Goal: Information Seeking & Learning: Stay updated

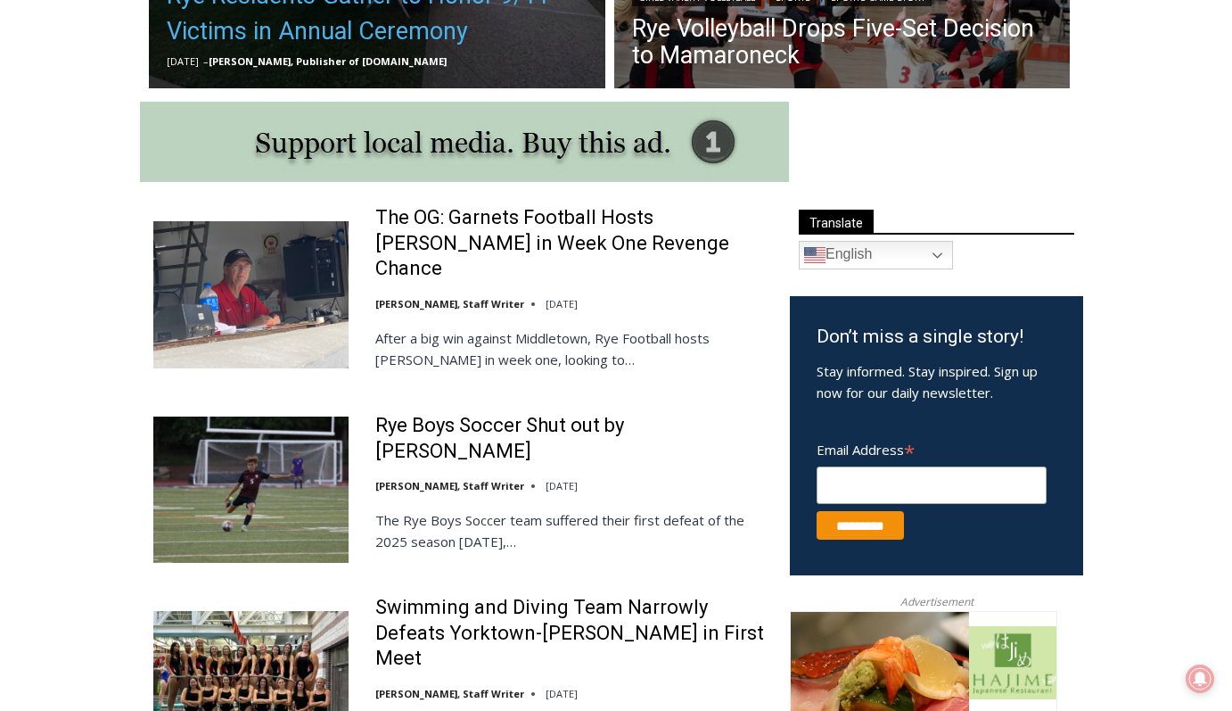
scroll to position [977, 0]
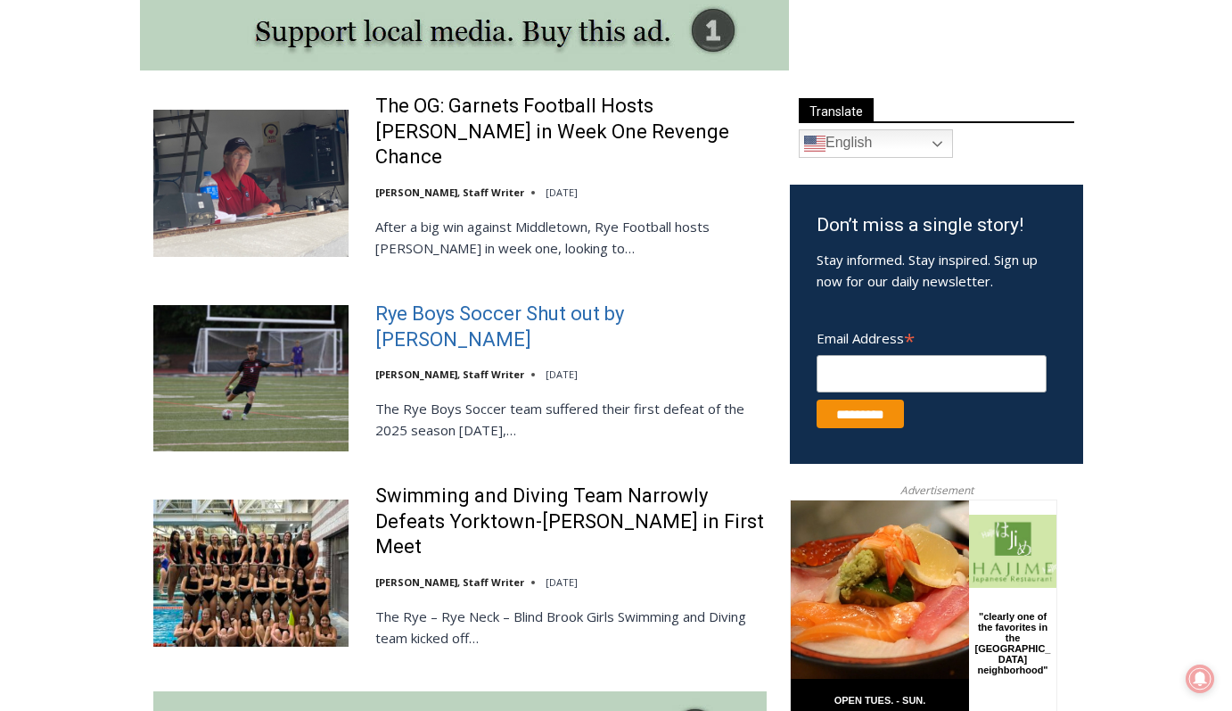
click at [535, 301] on link "Rye Boys Soccer Shut out by Byram Hills" at bounding box center [570, 326] width 391 height 51
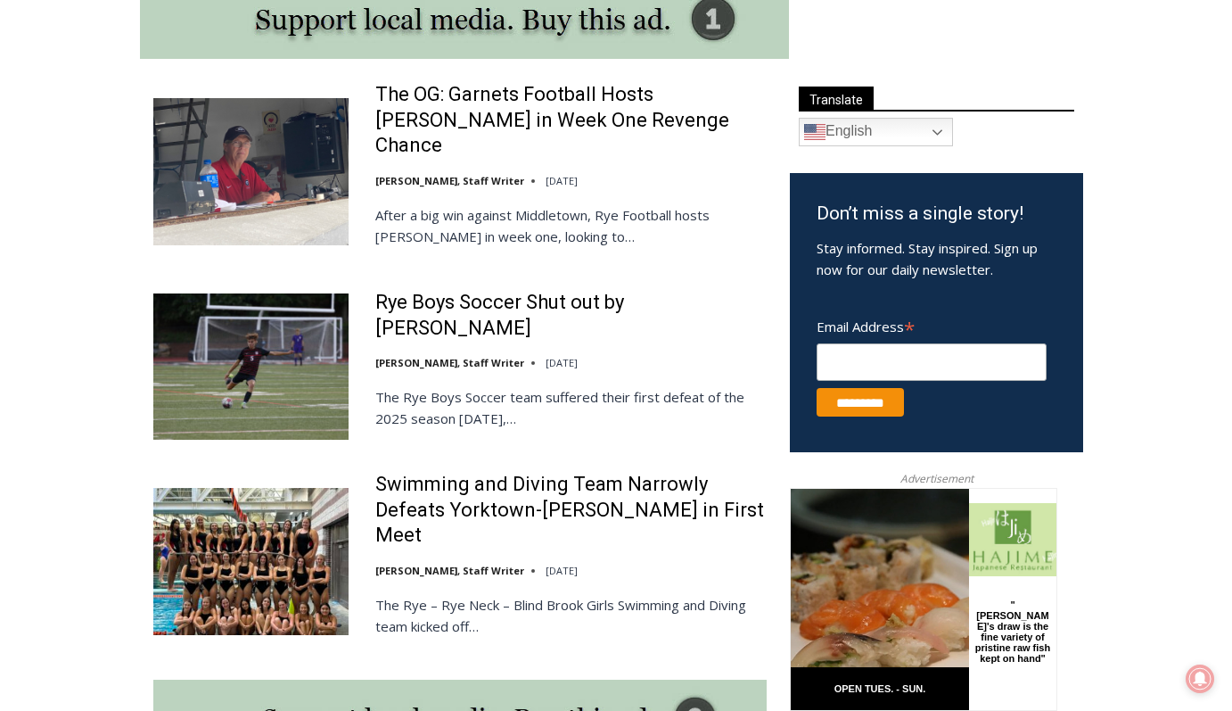
scroll to position [996, 0]
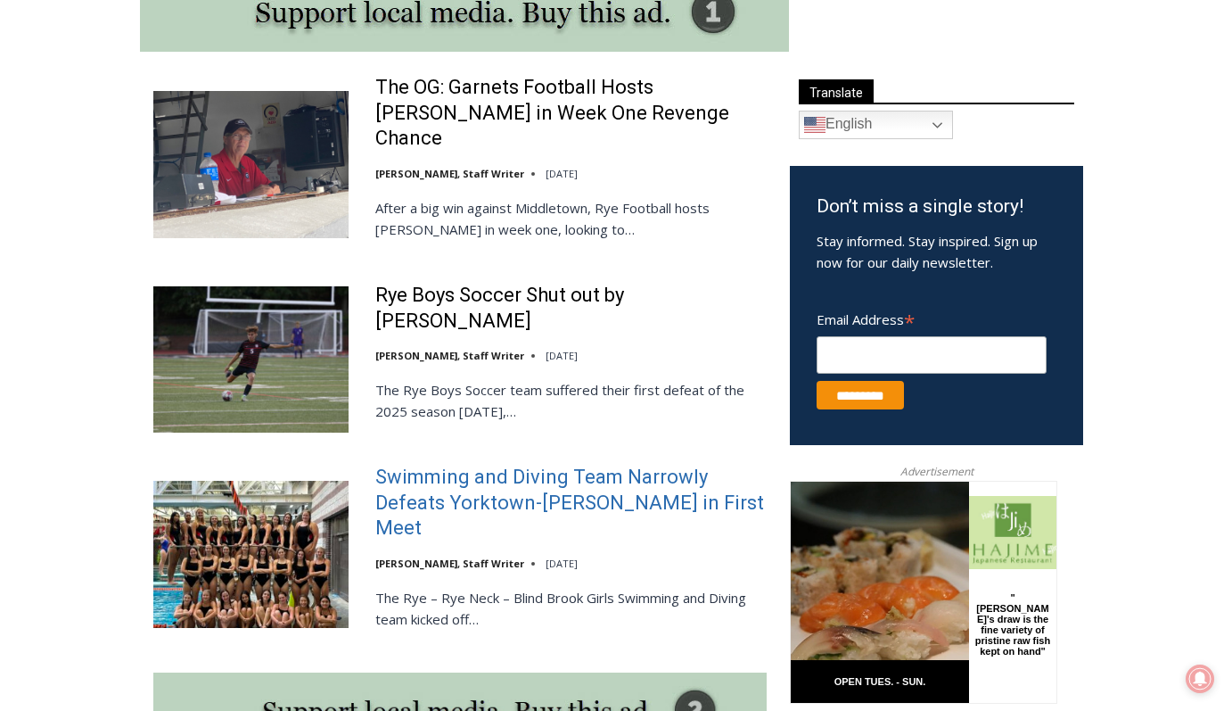
click at [471, 465] on link "Swimming and Diving Team Narrowly Defeats Yorktown-Somers in First Meet" at bounding box center [570, 503] width 391 height 77
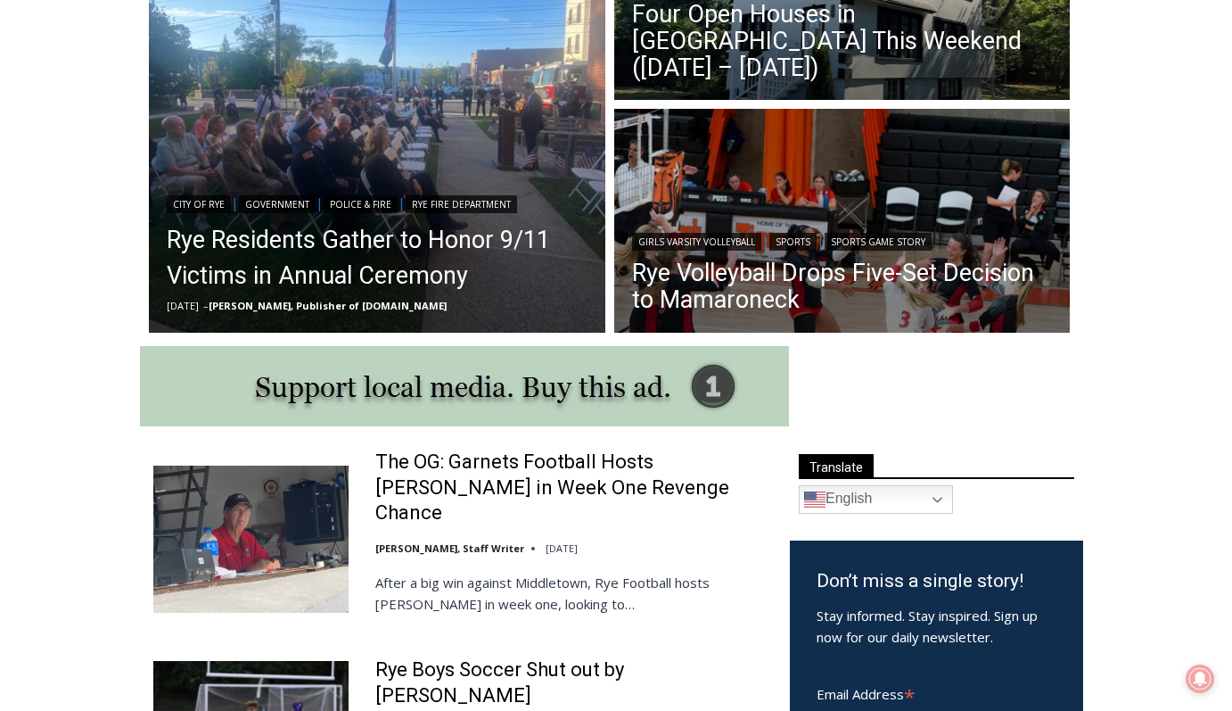
scroll to position [530, 0]
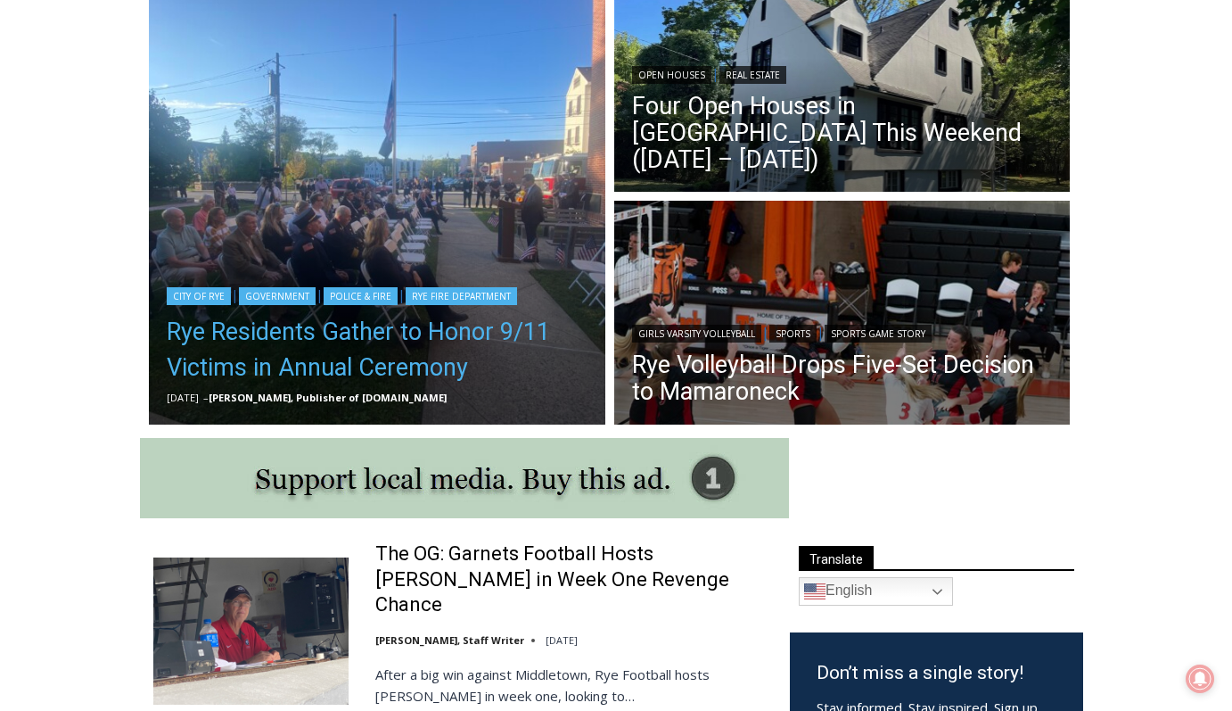
click at [245, 346] on link "Rye Residents Gather to Honor 9/11 Victims in Annual Ceremony" at bounding box center [377, 349] width 421 height 71
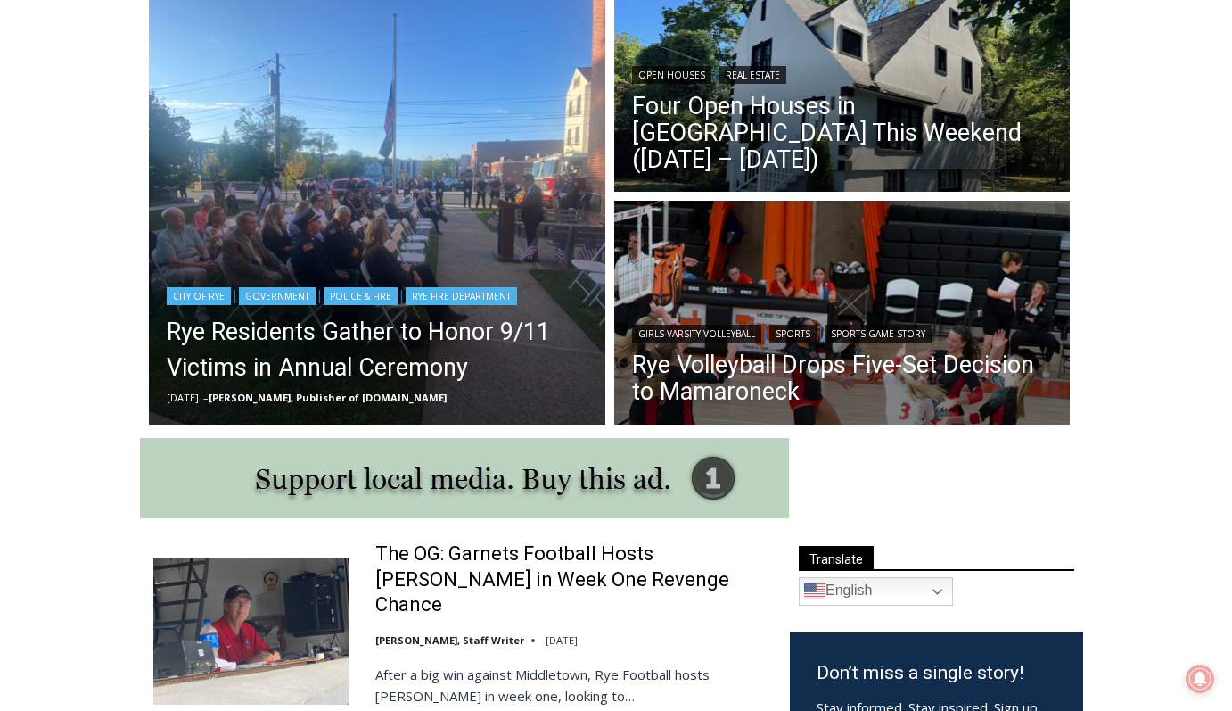
scroll to position [529, 0]
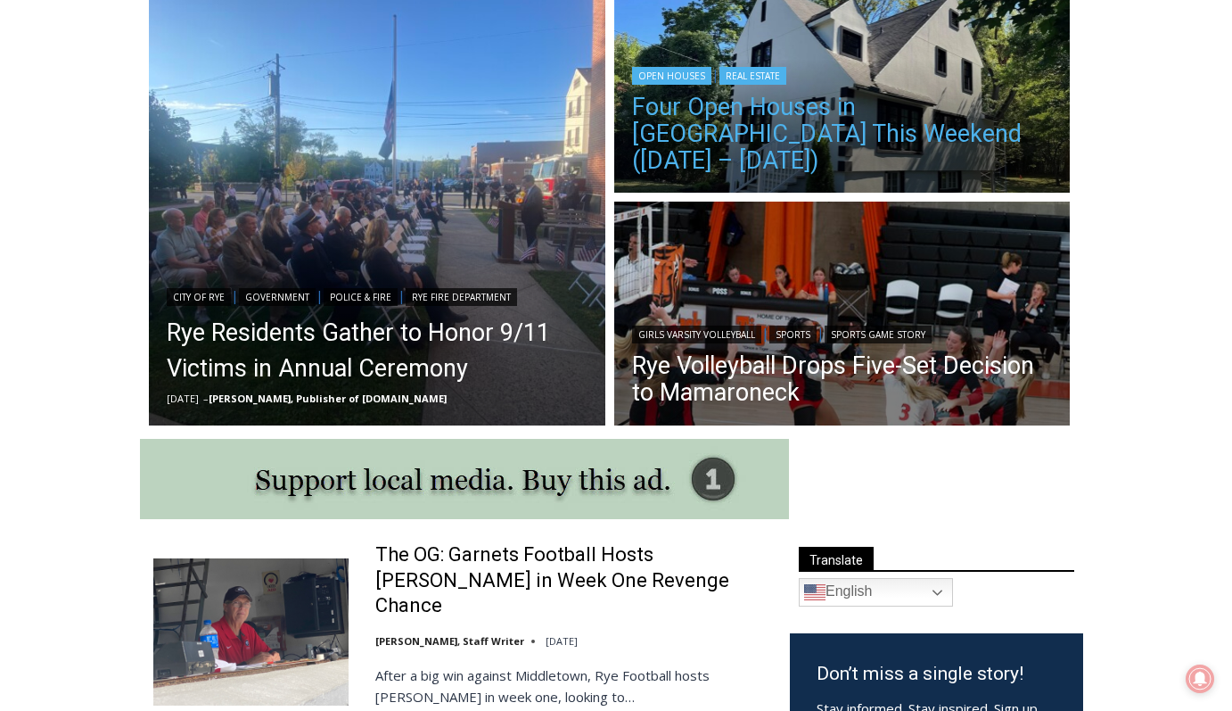
click at [716, 150] on link "Four Open Houses in [GEOGRAPHIC_DATA] This Weekend ([DATE] – [DATE])" at bounding box center [842, 134] width 421 height 80
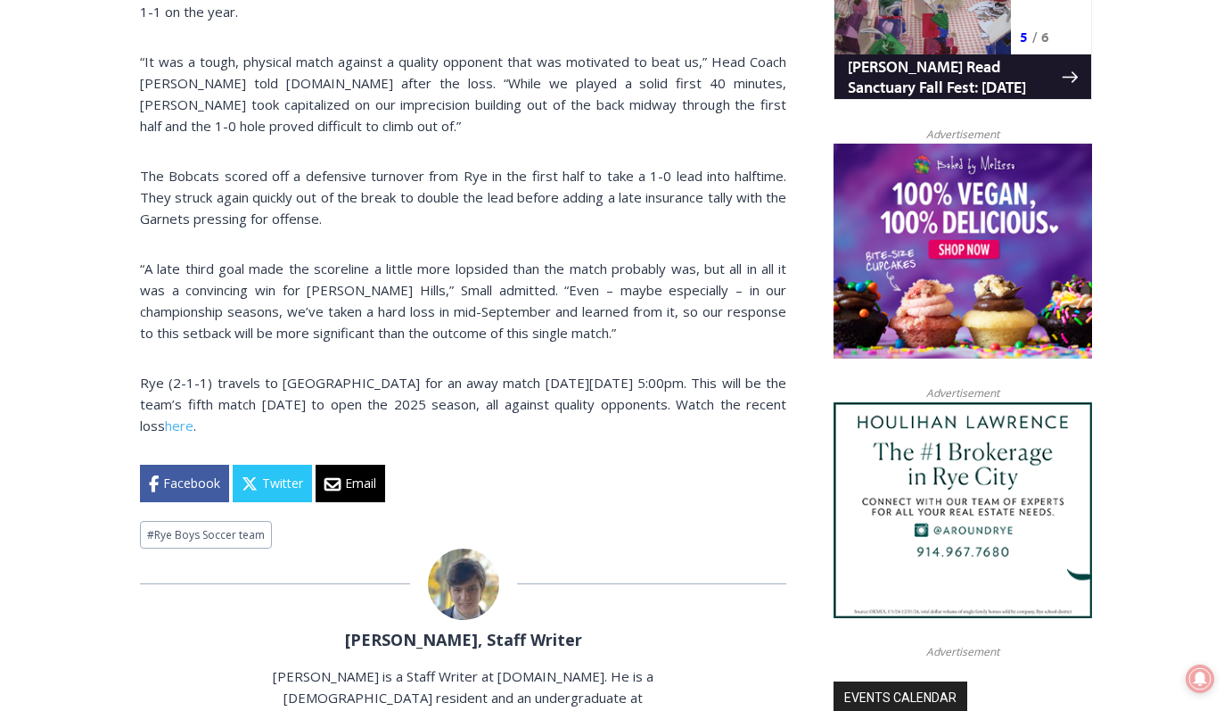
scroll to position [1289, 0]
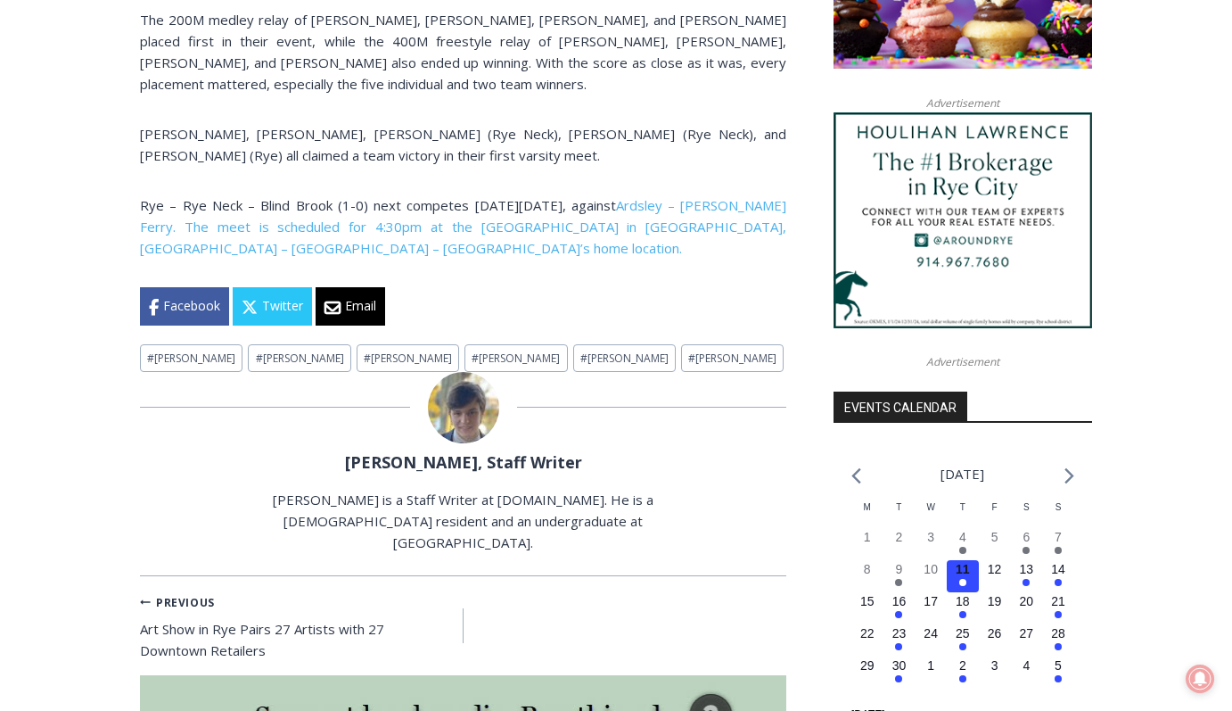
scroll to position [1614, 0]
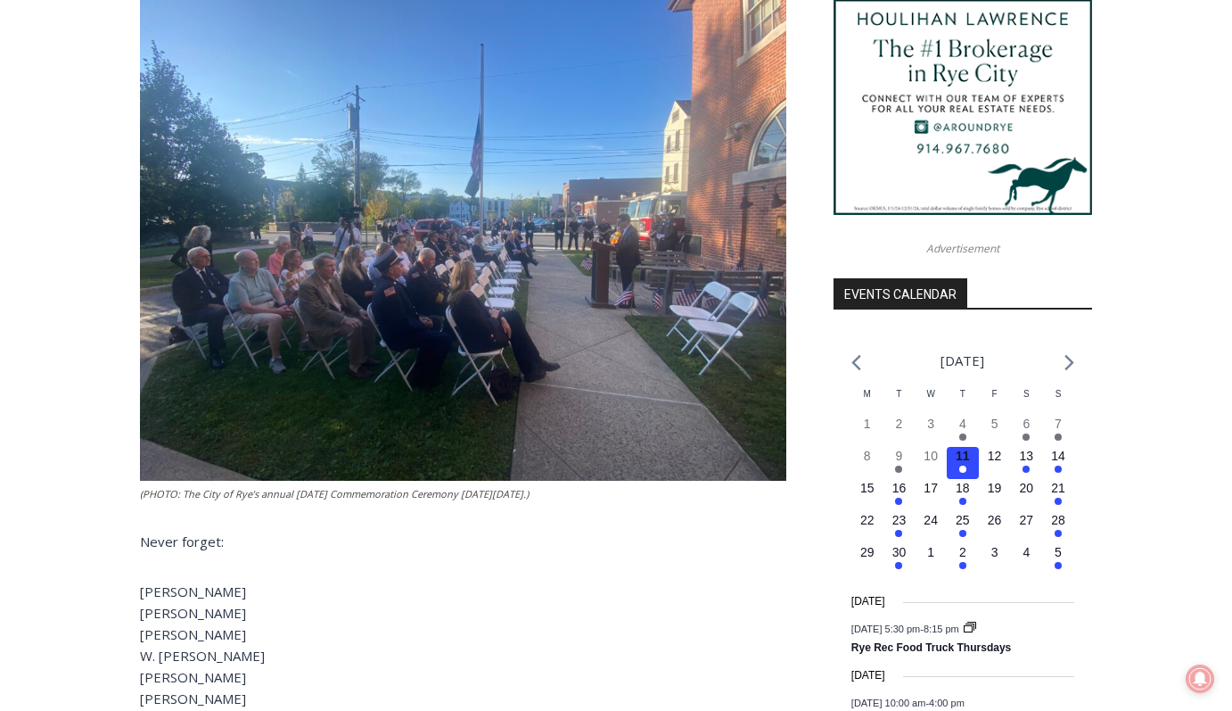
scroll to position [1713, 0]
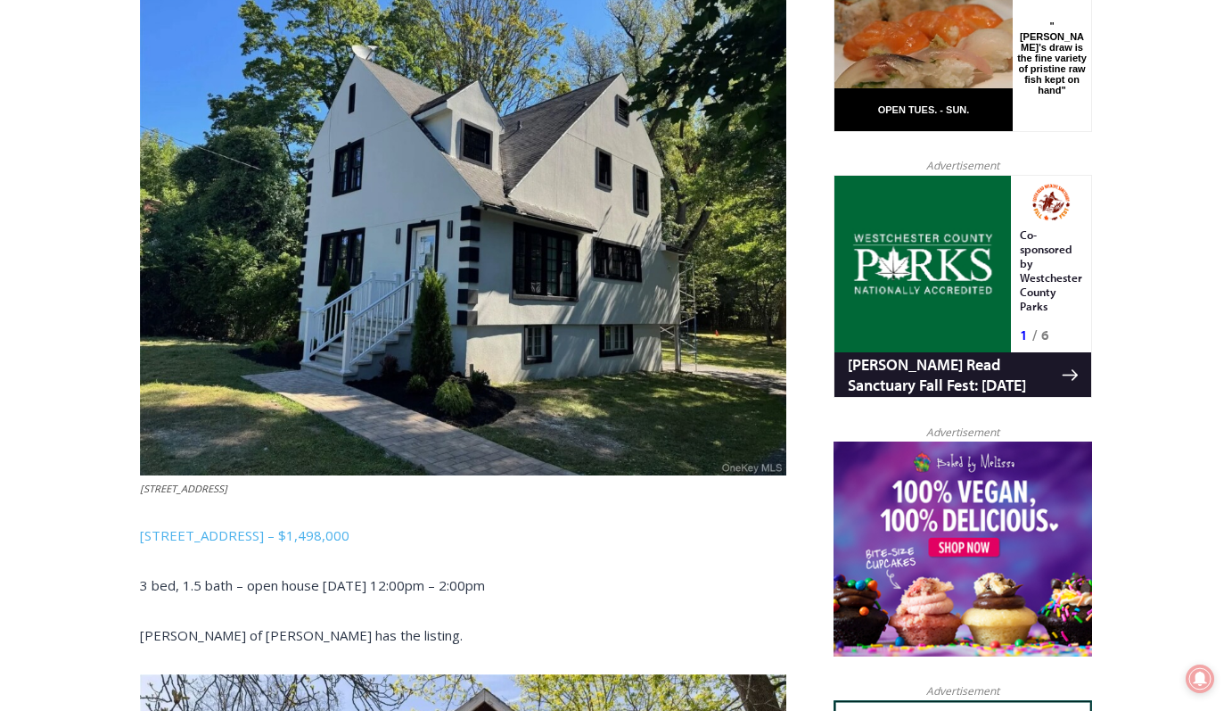
scroll to position [1053, 0]
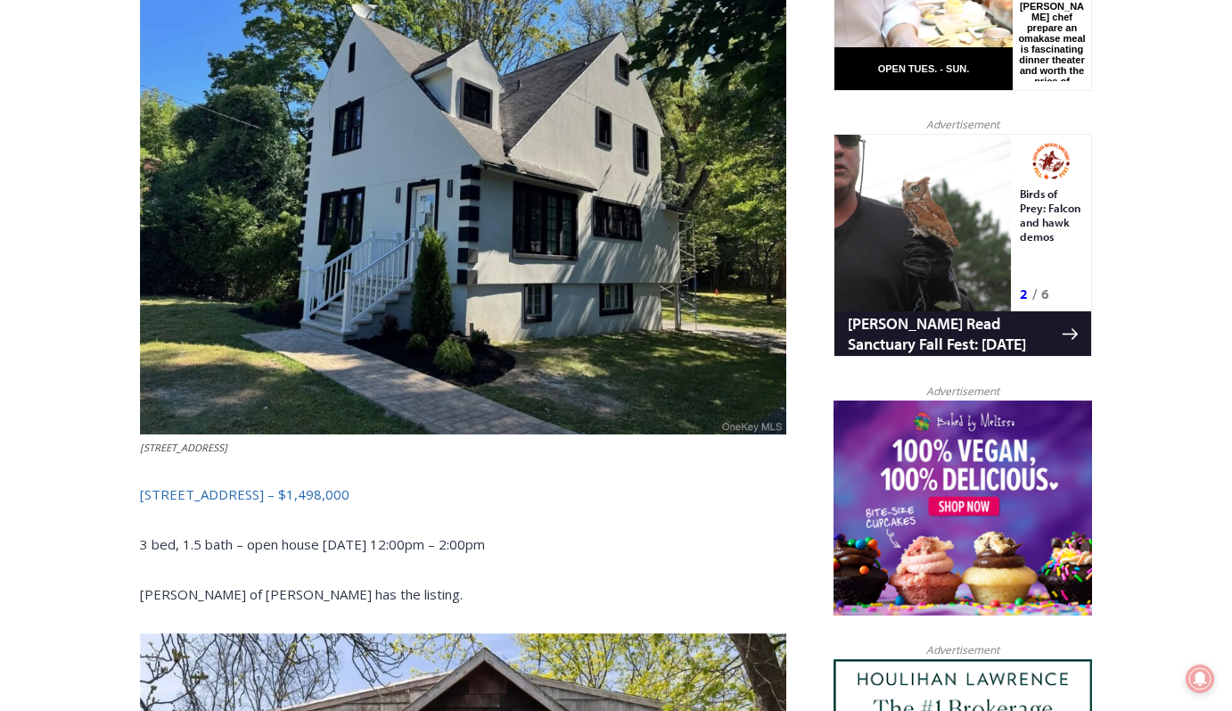
click at [292, 485] on link "[STREET_ADDRESS] – $1,498,000" at bounding box center [245, 494] width 210 height 18
